Goal: Find specific page/section: Find specific page/section

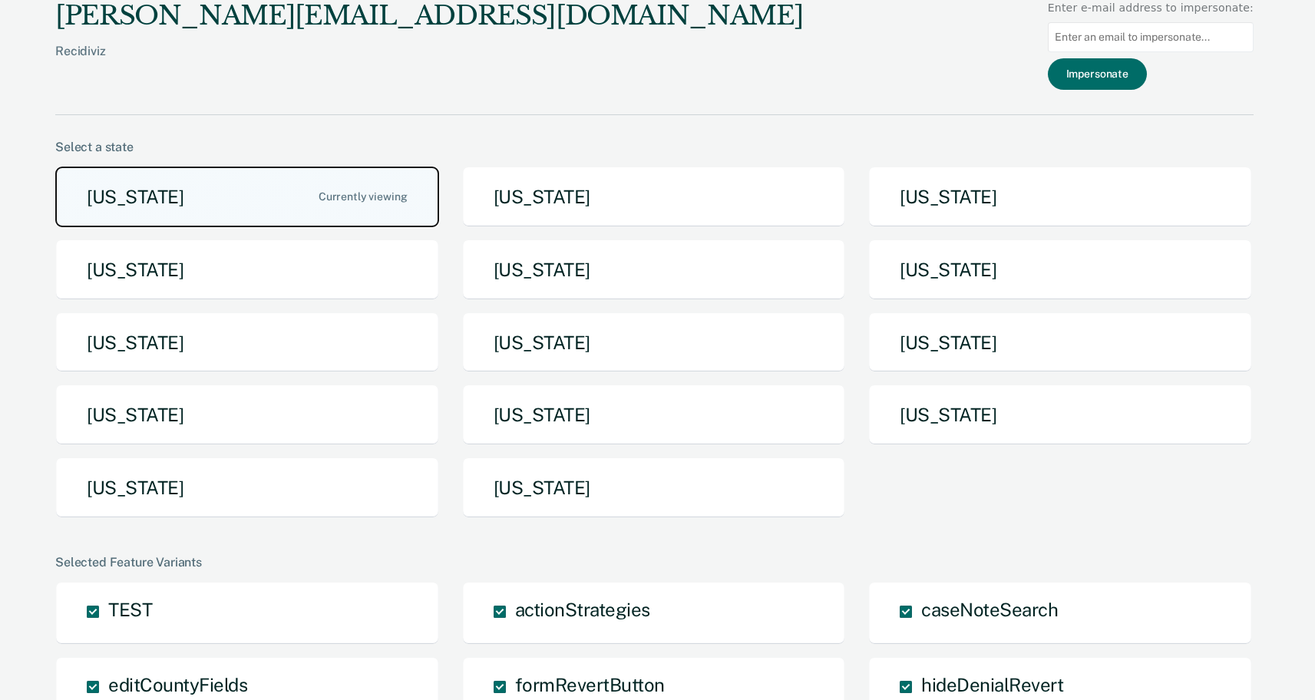
click at [216, 192] on button "[US_STATE]" at bounding box center [247, 197] width 384 height 61
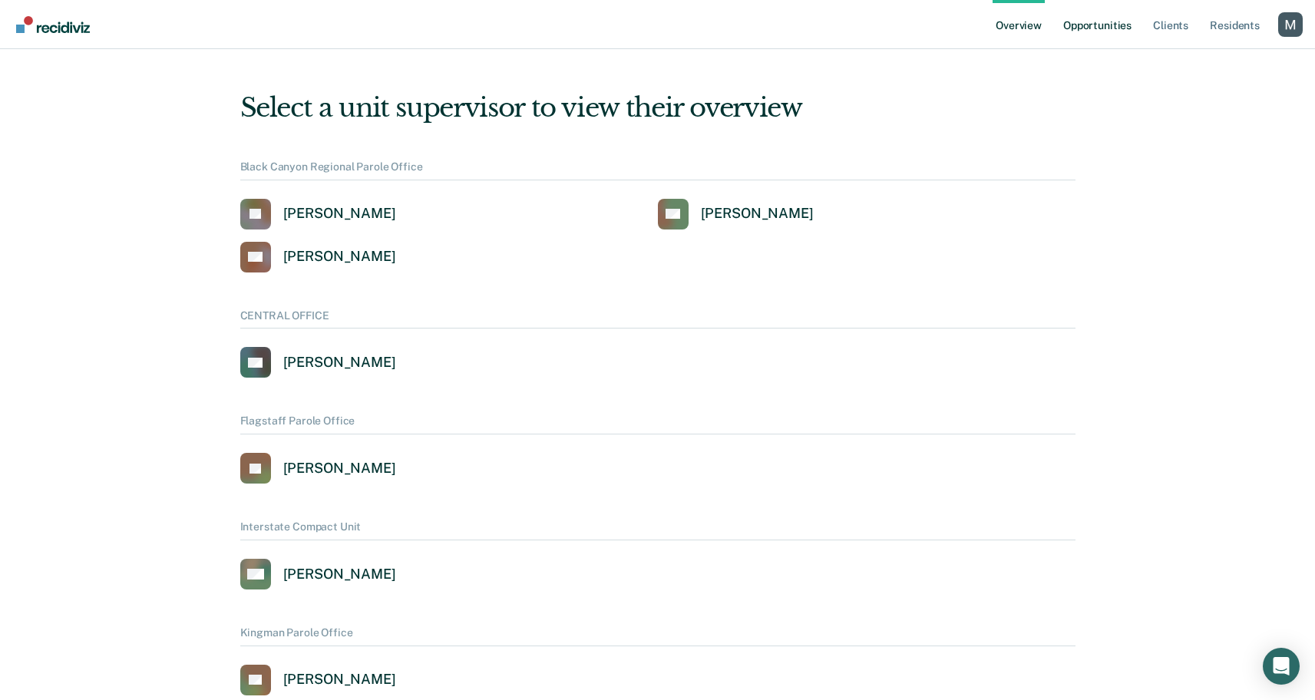
click at [1095, 36] on link "Opportunities" at bounding box center [1097, 24] width 74 height 49
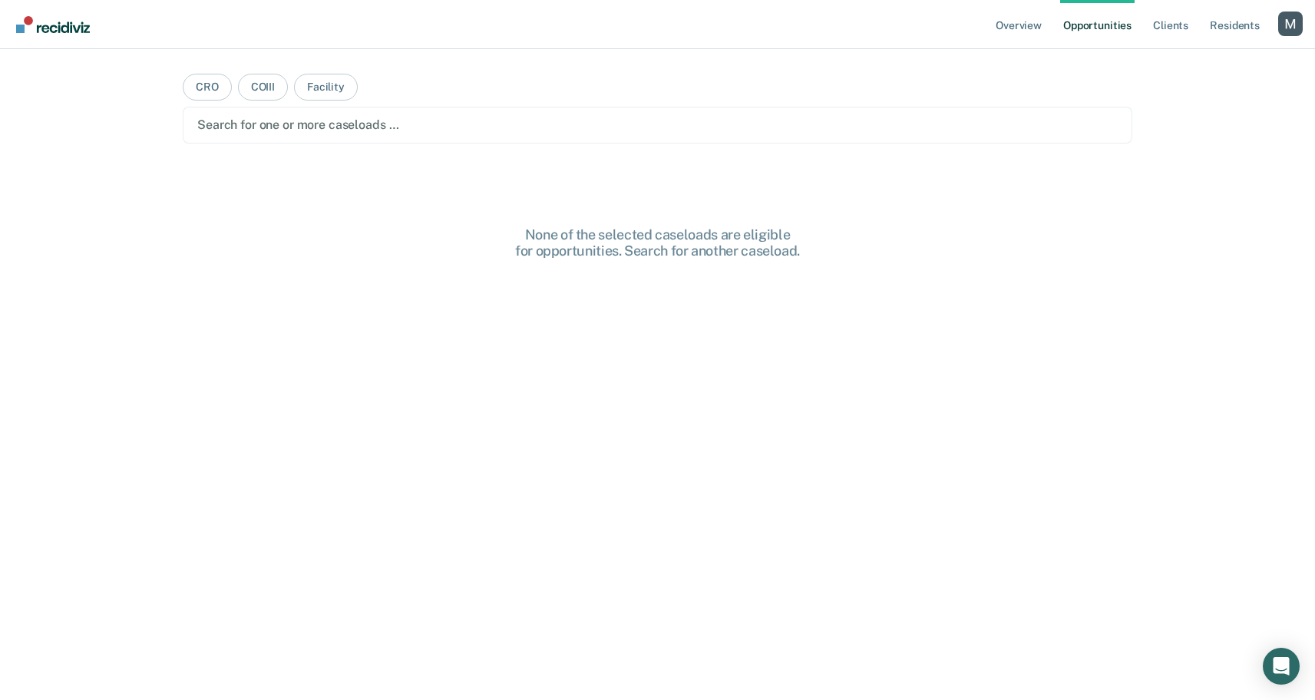
click at [406, 121] on div at bounding box center [657, 125] width 920 height 18
click at [420, 143] on div "Clear caseloads" at bounding box center [658, 125] width 950 height 37
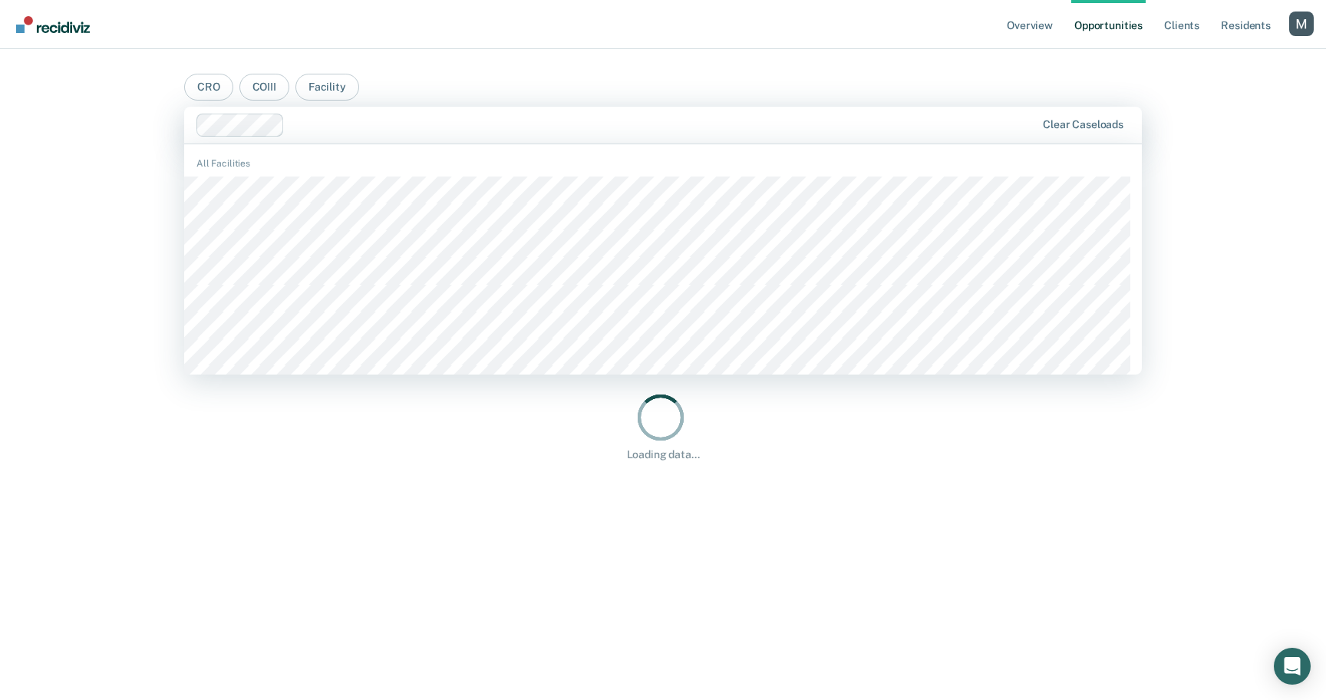
scroll to position [1614, 0]
